Goal: Task Accomplishment & Management: Manage account settings

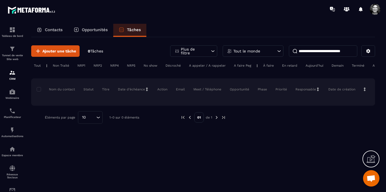
click at [56, 31] on p "Contacts" at bounding box center [54, 29] width 18 height 5
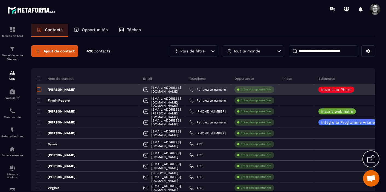
click at [40, 90] on span at bounding box center [39, 89] width 4 height 4
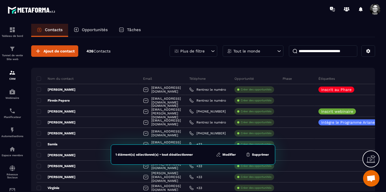
click at [228, 153] on button "Modifier" at bounding box center [225, 154] width 23 height 5
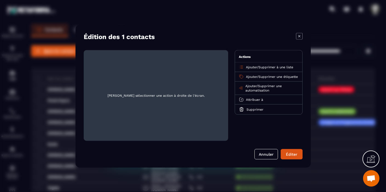
click at [271, 67] on span "Supprimer à une liste" at bounding box center [275, 67] width 35 height 4
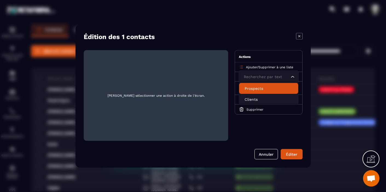
click at [258, 90] on p "Prospects" at bounding box center [268, 88] width 48 height 5
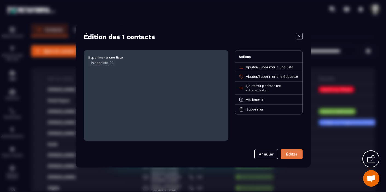
click at [293, 154] on button "Éditer" at bounding box center [292, 154] width 22 height 10
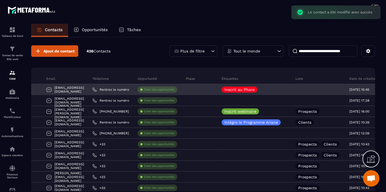
scroll to position [0, 100]
